Goal: Transaction & Acquisition: Register for event/course

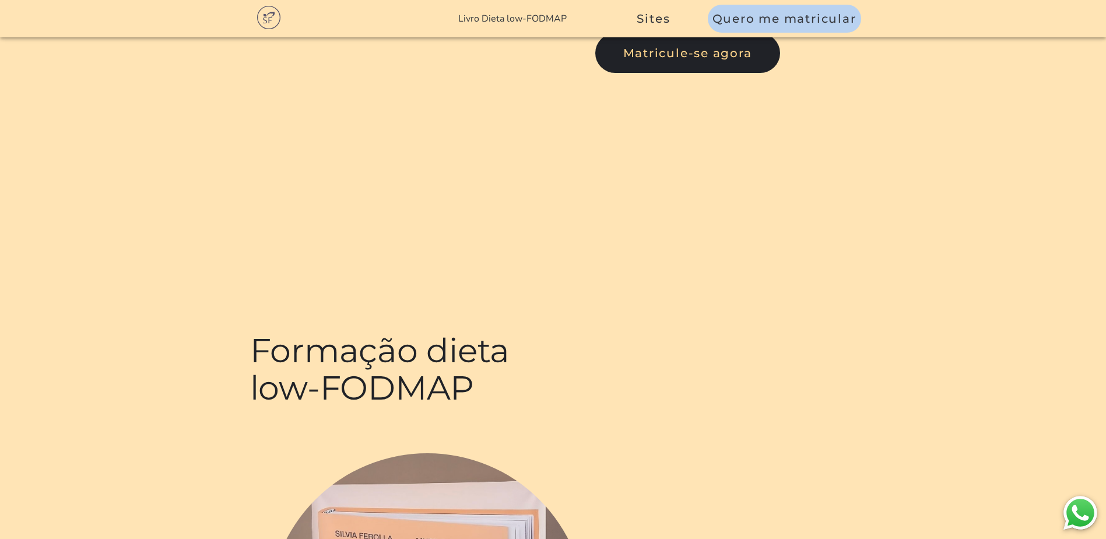
scroll to position [58, 0]
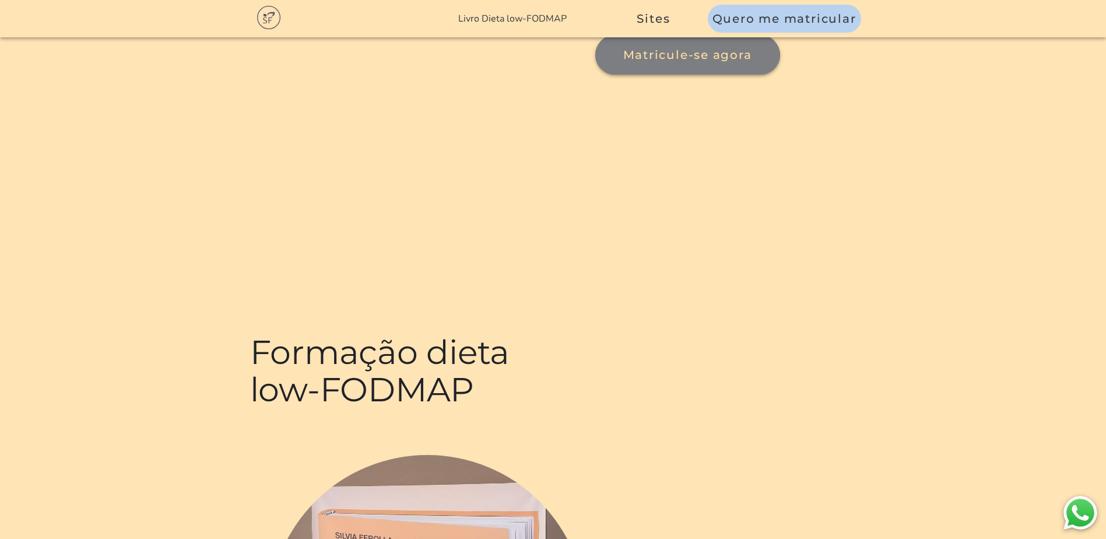
click at [623, 62] on span "Matricule-se agora" at bounding box center [687, 55] width 129 height 14
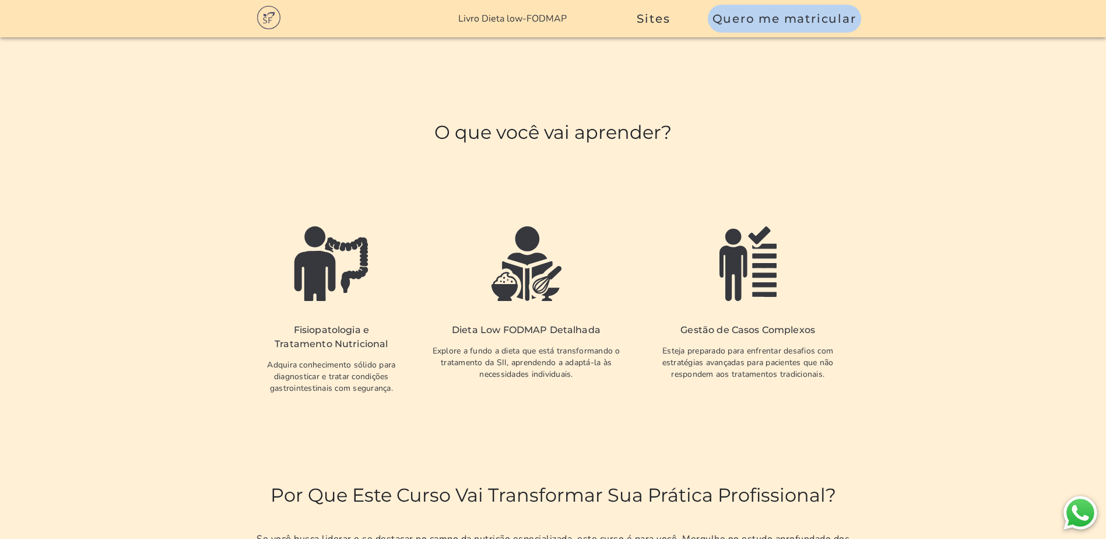
scroll to position [2047, 0]
